Goal: Communication & Community: Answer question/provide support

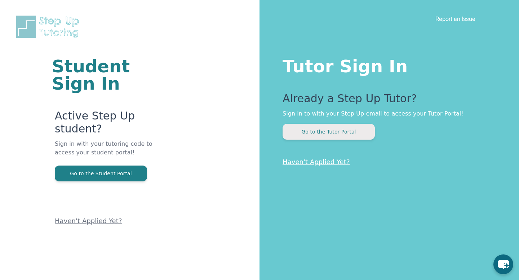
click at [349, 133] on button "Go to the Tutor Portal" at bounding box center [329, 132] width 92 height 16
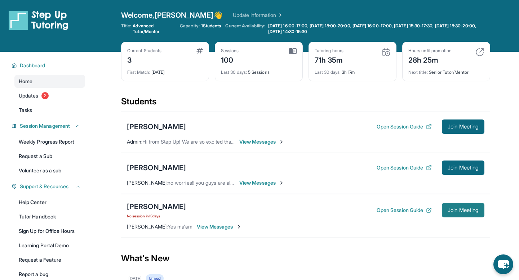
click at [474, 211] on span "Join Meeting" at bounding box center [463, 210] width 31 height 4
click at [403, 217] on div "Open Session Guide Join Meeting" at bounding box center [431, 210] width 108 height 14
click at [398, 206] on div "Open Session Guide Join Meeting" at bounding box center [431, 210] width 108 height 14
click at [398, 207] on button "Open Session Guide" at bounding box center [404, 210] width 55 height 7
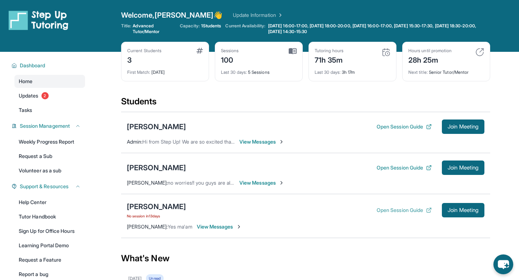
click at [404, 211] on button "Open Session Guide" at bounding box center [404, 210] width 55 height 7
click at [156, 206] on div "[PERSON_NAME]" at bounding box center [156, 207] width 59 height 10
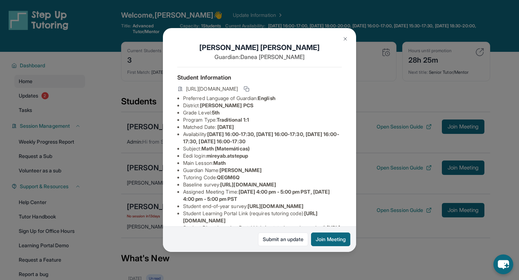
click at [207, 89] on span "[URL][DOMAIN_NAME]" at bounding box center [212, 88] width 52 height 7
copy div "[URL][DOMAIN_NAME]"
